Goal: Transaction & Acquisition: Purchase product/service

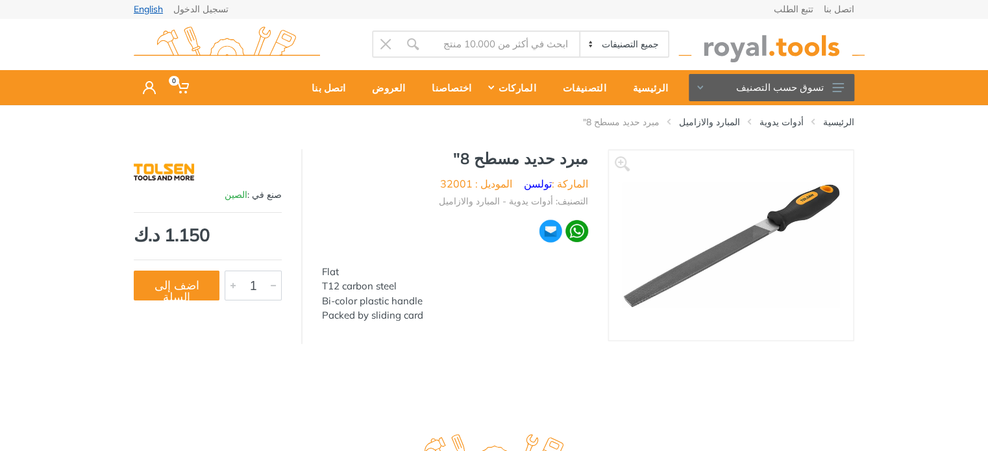
click at [153, 12] on link "English" at bounding box center [148, 9] width 29 height 9
